Goal: Task Accomplishment & Management: Use online tool/utility

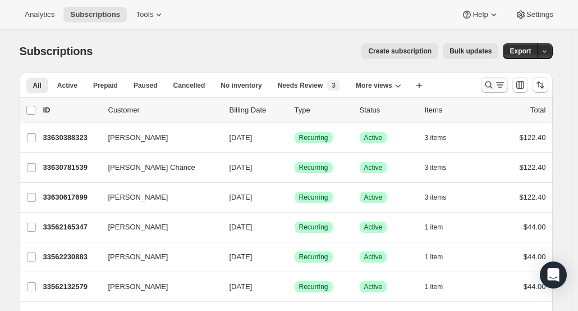
click at [495, 83] on icon "Search and filter results" at bounding box center [488, 84] width 11 height 11
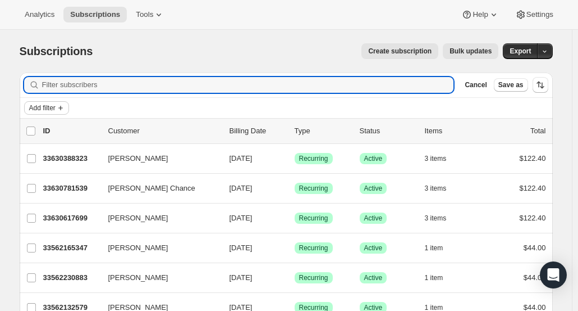
click at [56, 111] on span "Add filter" at bounding box center [42, 107] width 26 height 9
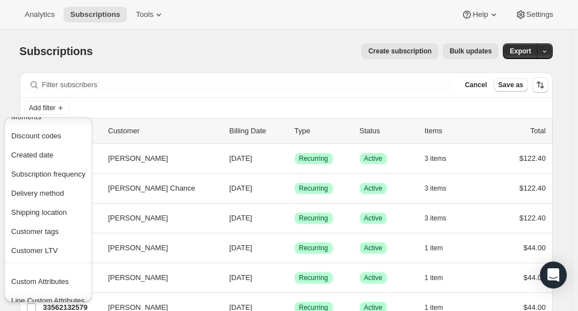
scroll to position [106, 0]
click at [65, 152] on span "Created date" at bounding box center [48, 155] width 74 height 11
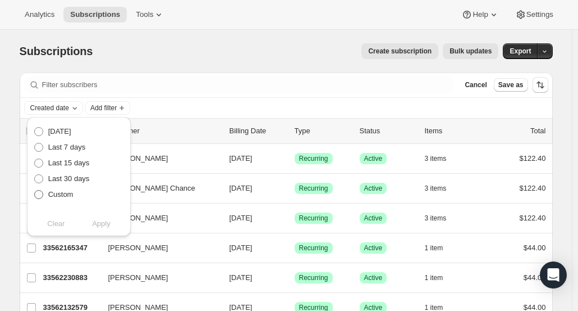
click at [36, 194] on span at bounding box center [38, 194] width 9 height 9
click at [35, 190] on input "Custom" at bounding box center [34, 190] width 1 height 1
radio input "true"
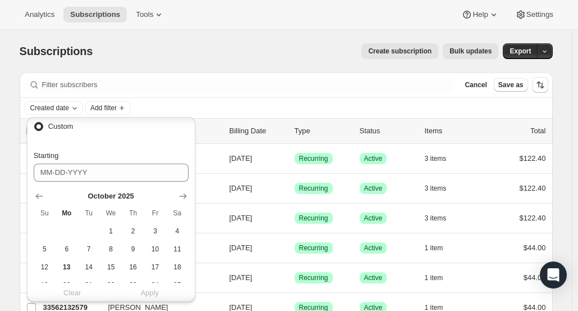
scroll to position [108, 0]
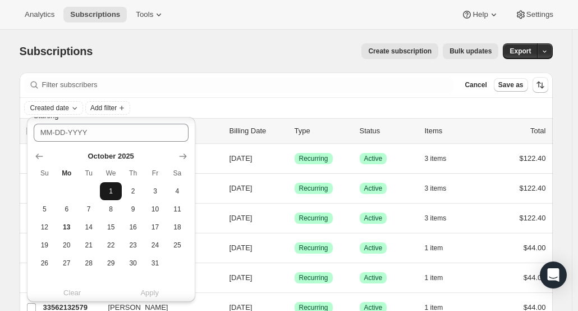
click at [109, 194] on span "1" at bounding box center [110, 190] width 13 height 9
type input "[DATE]"
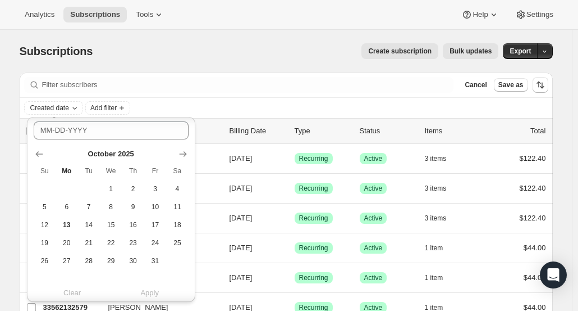
scroll to position [280, 0]
click at [71, 227] on span "13" at bounding box center [66, 225] width 13 height 9
type input "[DATE]"
click at [156, 292] on span "Apply" at bounding box center [149, 292] width 19 height 11
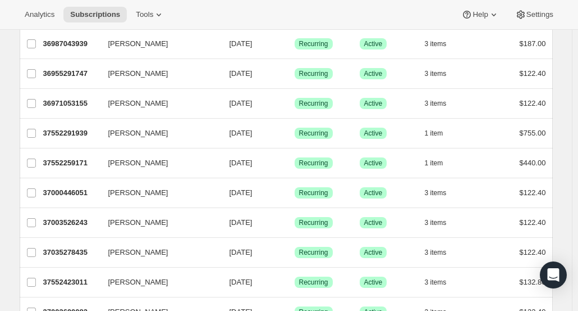
scroll to position [0, 0]
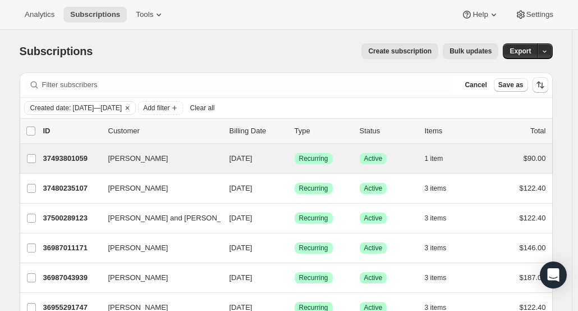
click at [274, 171] on div "[PERSON_NAME] 37493801059 [PERSON_NAME] [DATE] Success Recurring Success Active…" at bounding box center [286, 158] width 533 height 29
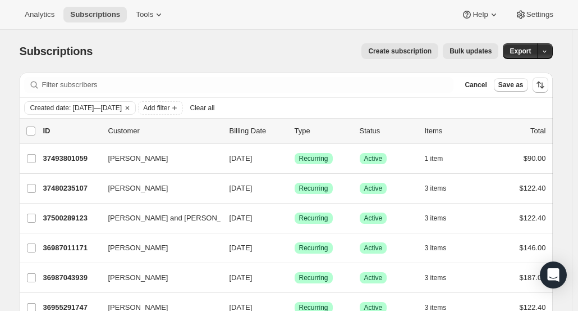
click at [302, 63] on div "Subscriptions. This page is ready Subscriptions Create subscription Bulk update…" at bounding box center [286, 51] width 533 height 43
click at [431, 123] on div "list header ID Customer Billing Date Type Status Items Total" at bounding box center [286, 130] width 533 height 25
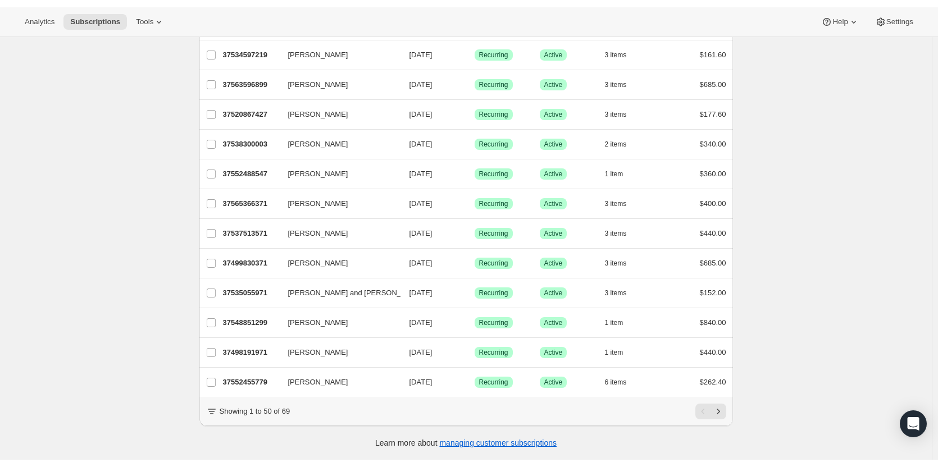
scroll to position [1215, 0]
